Goal: Task Accomplishment & Management: Manage account settings

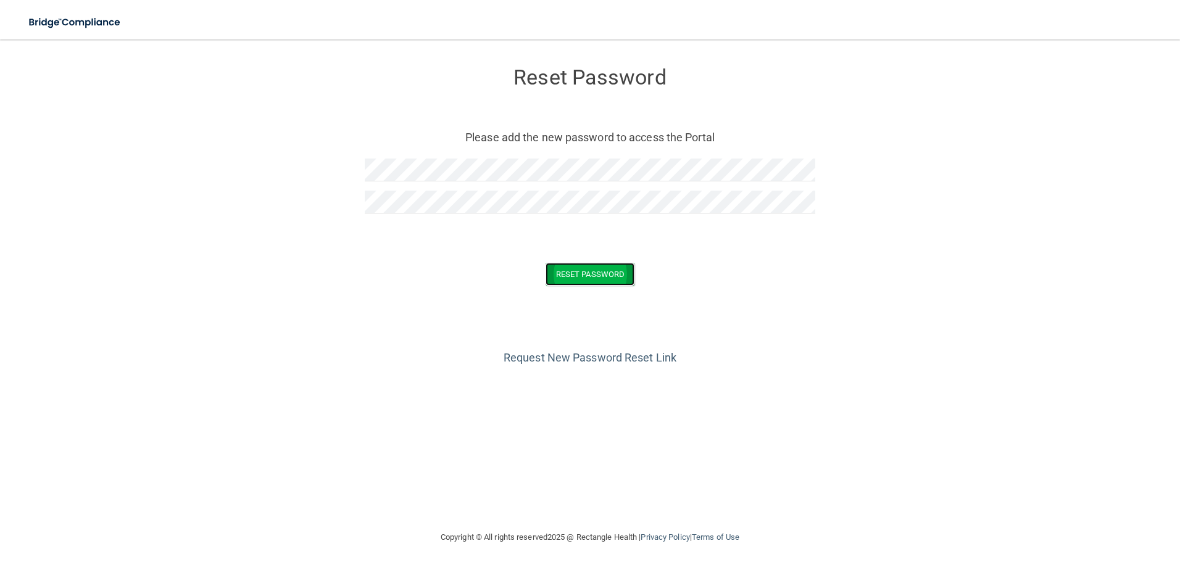
click at [611, 278] on button "Reset Password" at bounding box center [589, 274] width 89 height 23
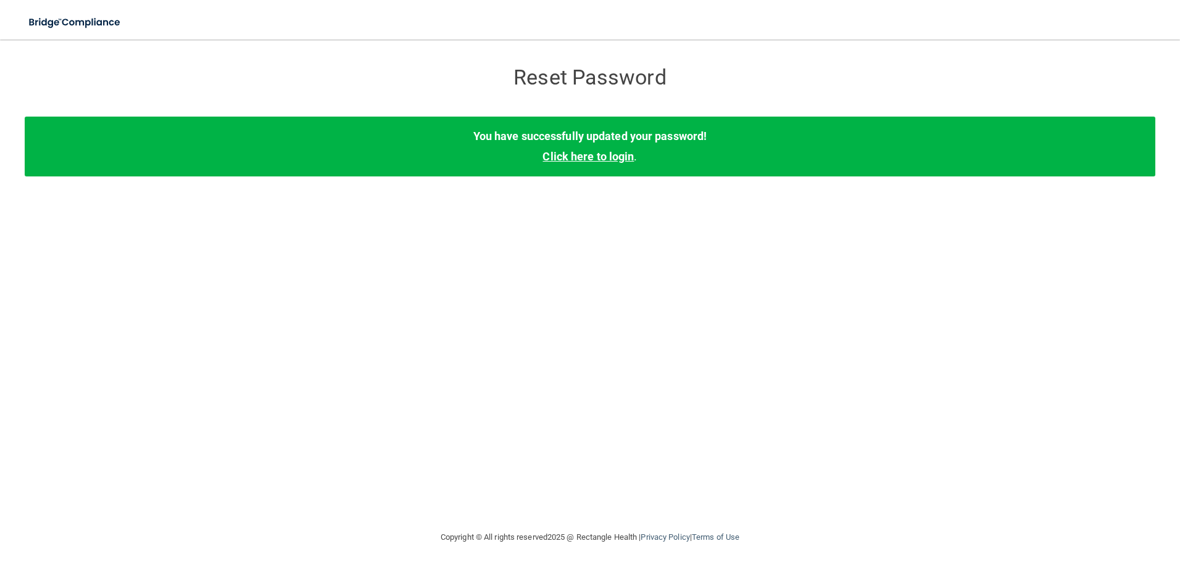
click at [586, 159] on link "Click here to login" at bounding box center [587, 156] width 91 height 13
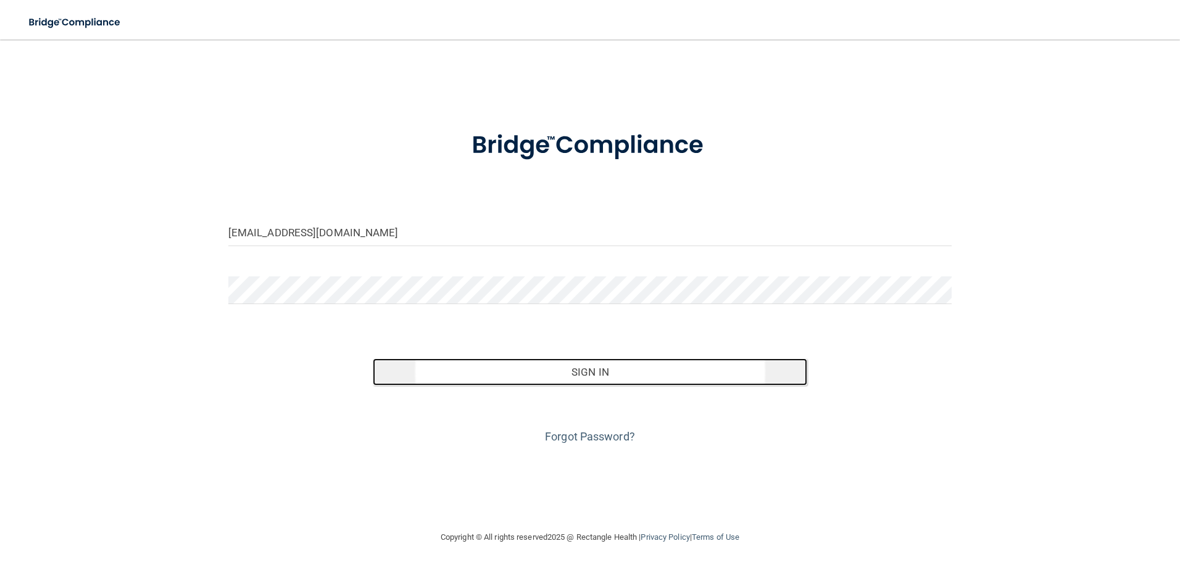
click at [603, 374] on button "Sign In" at bounding box center [590, 371] width 434 height 27
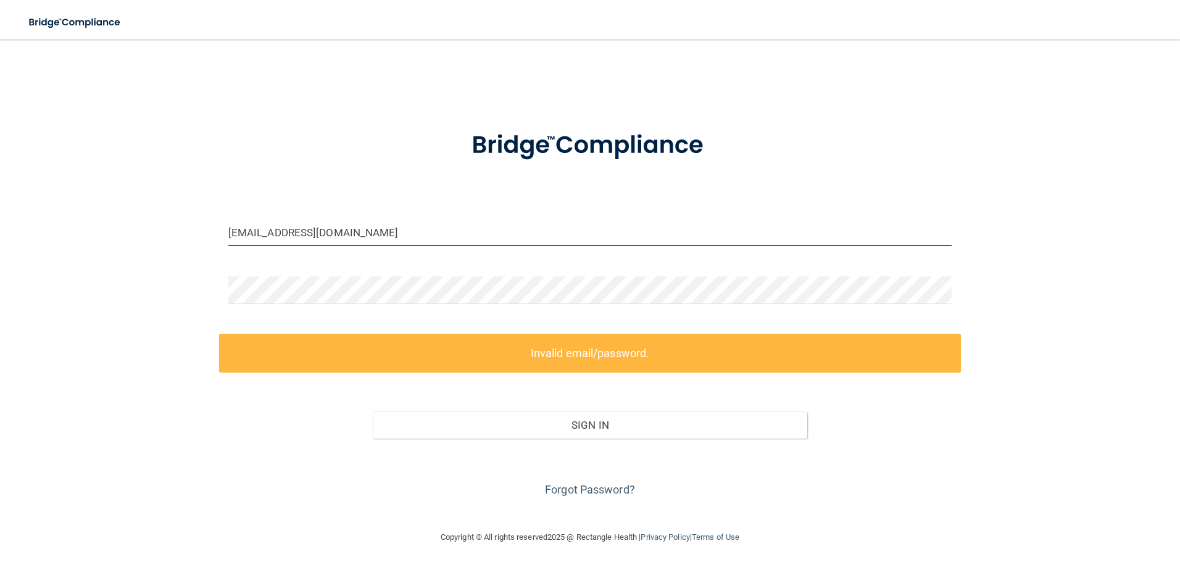
click at [357, 222] on input "[EMAIL_ADDRESS][DOMAIN_NAME]" at bounding box center [590, 232] width 724 height 28
drag, startPoint x: 348, startPoint y: 233, endPoint x: 250, endPoint y: 231, distance: 97.5
click at [250, 231] on input "[EMAIL_ADDRESS][DOMAIN_NAME]" at bounding box center [590, 232] width 724 height 28
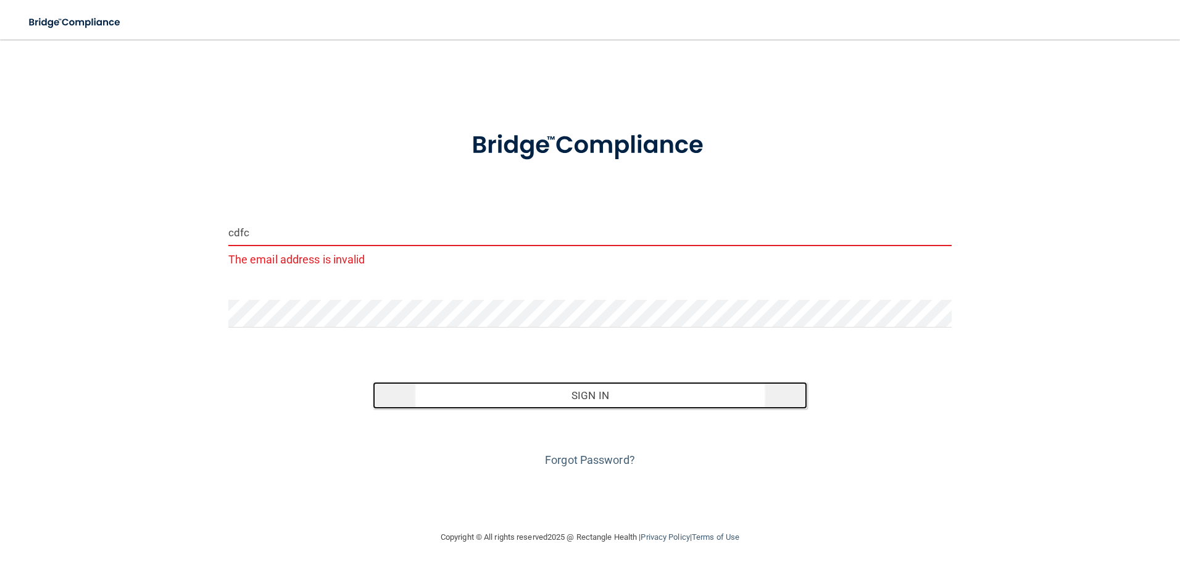
click at [595, 399] on button "Sign In" at bounding box center [590, 395] width 434 height 27
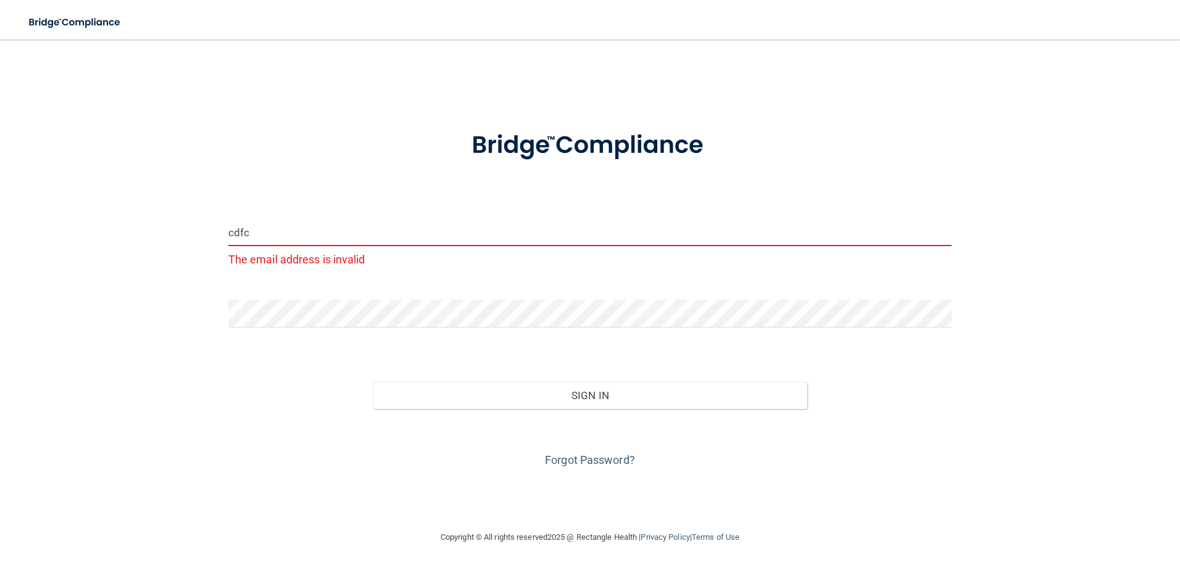
click at [287, 233] on input "cdfc" at bounding box center [590, 232] width 724 height 28
type input "[EMAIL_ADDRESS][DOMAIN_NAME]"
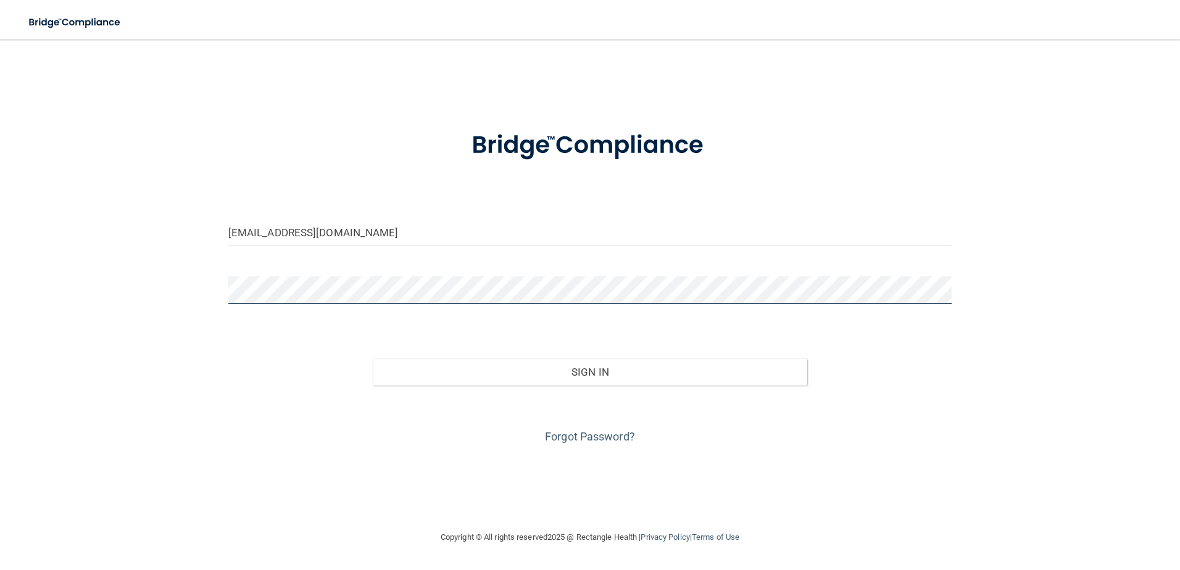
click at [112, 295] on div "[EMAIL_ADDRESS][DOMAIN_NAME] Invalid email/password. You don't have permission …" at bounding box center [590, 285] width 1130 height 466
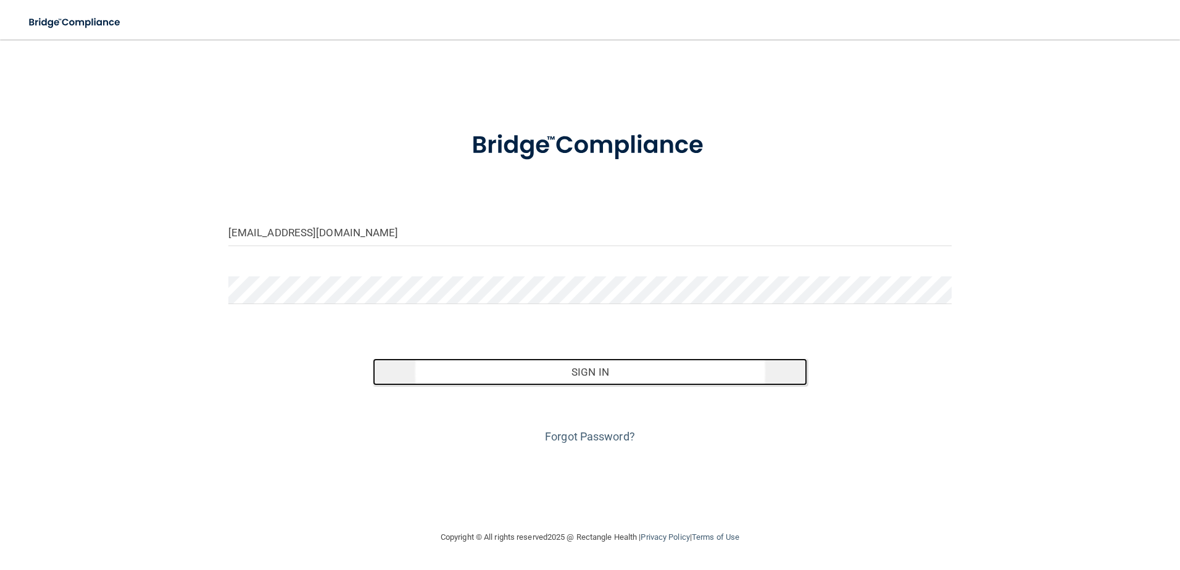
click at [515, 377] on button "Sign In" at bounding box center [590, 371] width 434 height 27
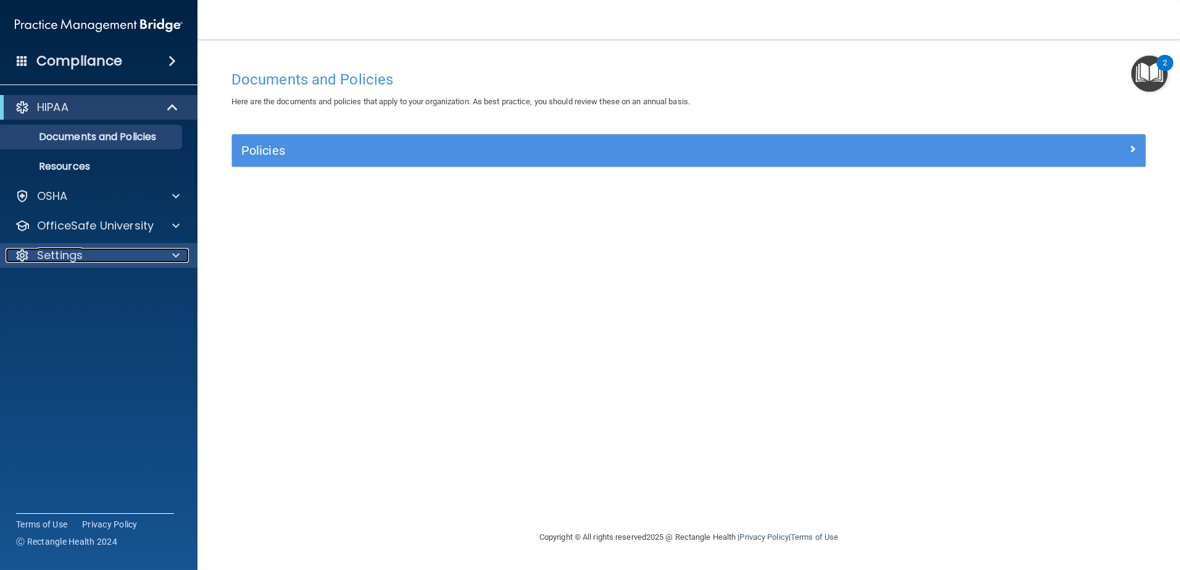
click at [64, 252] on p "Settings" at bounding box center [60, 255] width 46 height 15
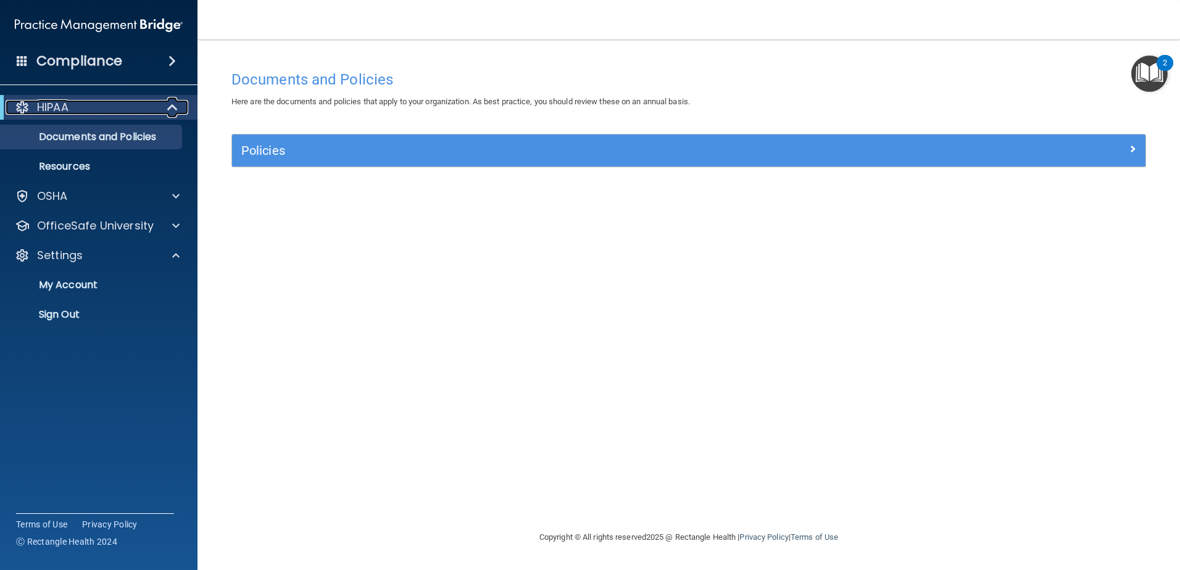
click at [88, 107] on div "HIPAA" at bounding box center [82, 107] width 152 height 15
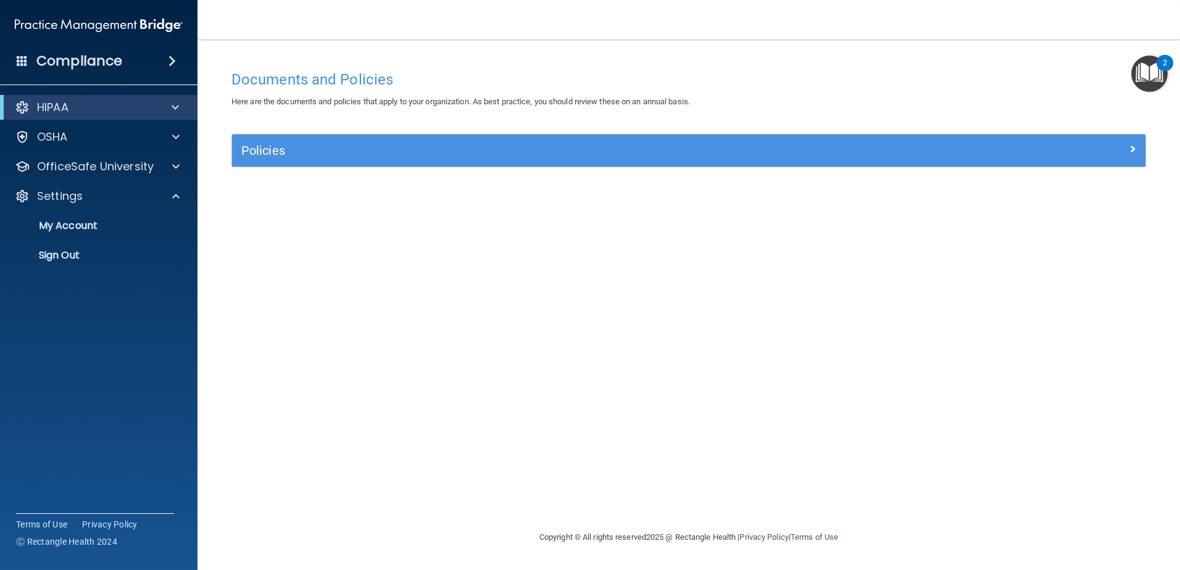
click at [112, 64] on h4 "Compliance" at bounding box center [79, 60] width 86 height 17
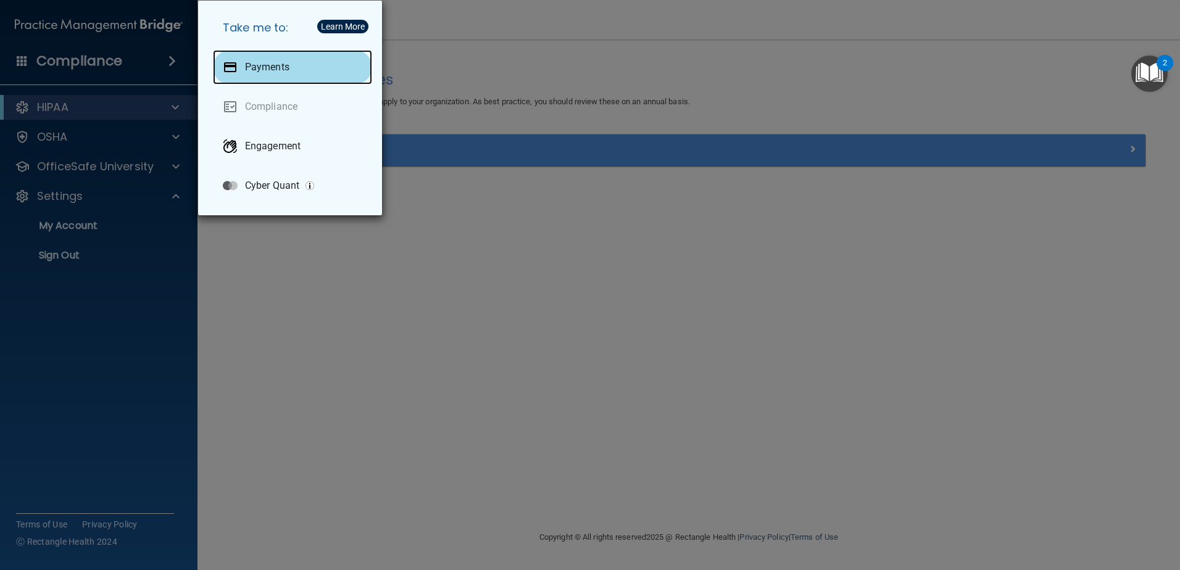
click at [242, 64] on div "Payments" at bounding box center [292, 67] width 159 height 35
